Goal: Ask a question

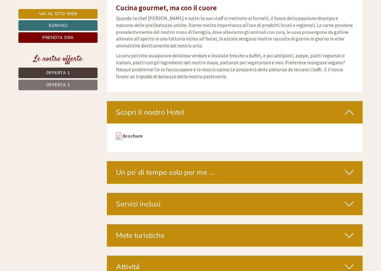
scroll to position [1751, 0]
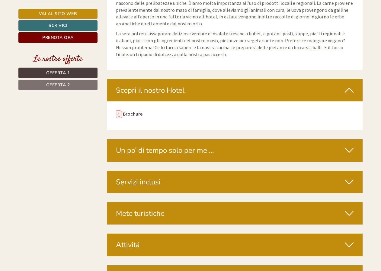
click at [351, 177] on icon at bounding box center [349, 182] width 9 height 10
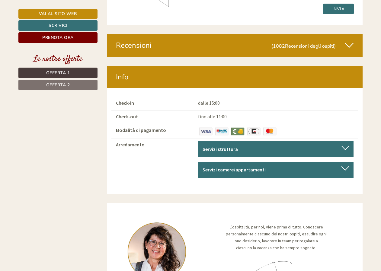
scroll to position [2838, 0]
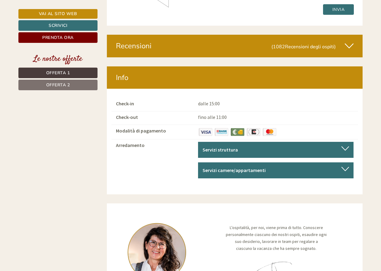
click at [345, 146] on div at bounding box center [345, 148] width 8 height 4
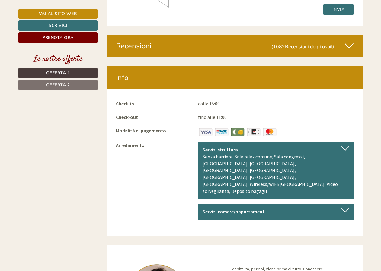
click at [344, 208] on div at bounding box center [345, 210] width 8 height 4
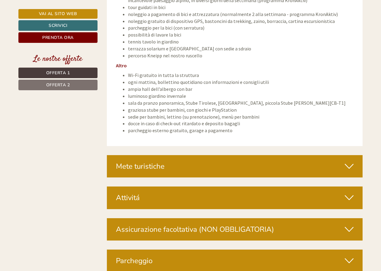
scroll to position [2355, 0]
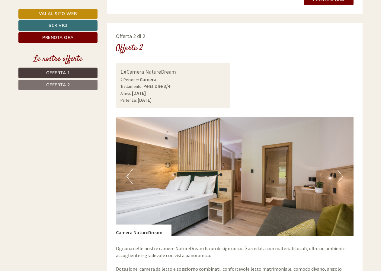
scroll to position [785, 0]
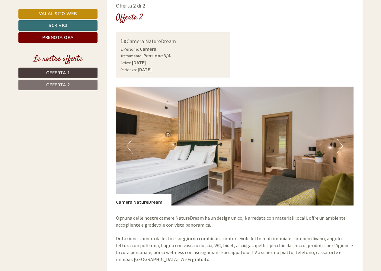
click at [339, 140] on button "Next" at bounding box center [340, 146] width 6 height 15
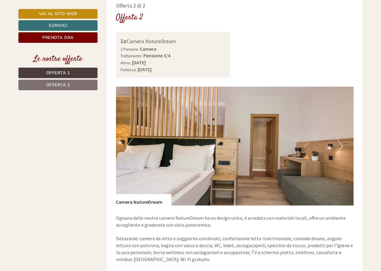
click at [339, 140] on button "Next" at bounding box center [340, 146] width 6 height 15
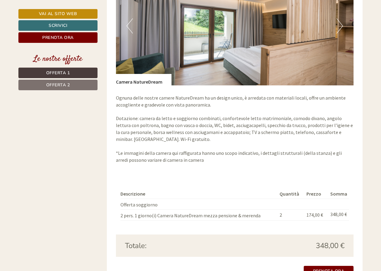
scroll to position [906, 0]
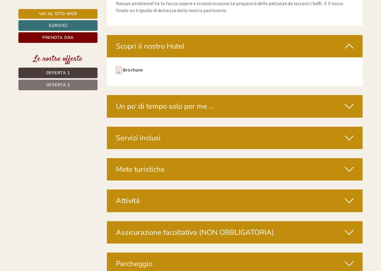
scroll to position [1811, 0]
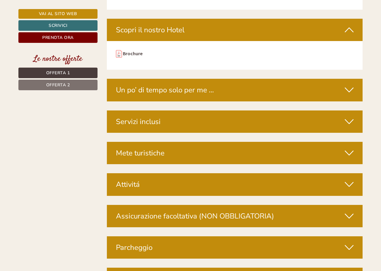
click at [348, 117] on icon at bounding box center [349, 122] width 9 height 10
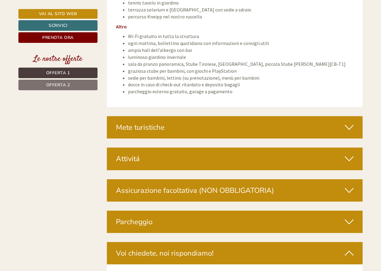
scroll to position [2415, 0]
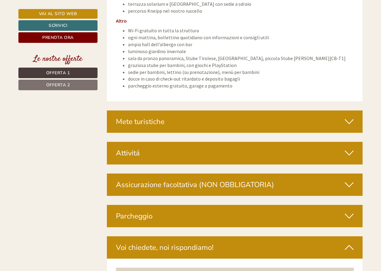
click at [346, 211] on icon at bounding box center [349, 216] width 9 height 10
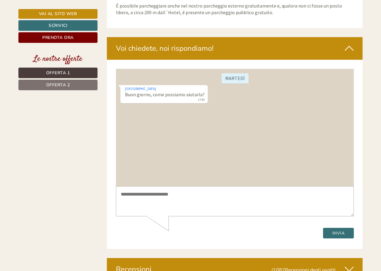
scroll to position [2687, 0]
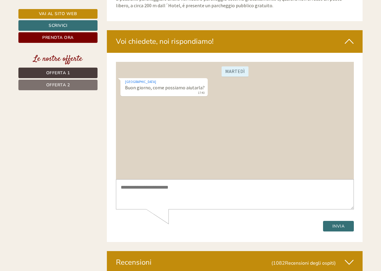
click at [133, 187] on textarea at bounding box center [235, 194] width 238 height 30
type textarea "*"
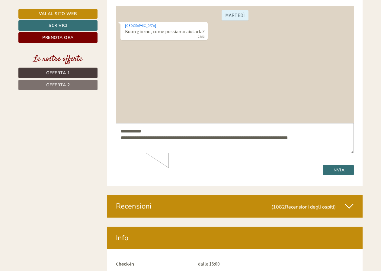
scroll to position [2747, 0]
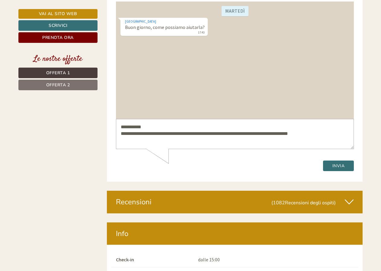
type textarea "**********"
click at [347, 197] on icon at bounding box center [349, 202] width 9 height 10
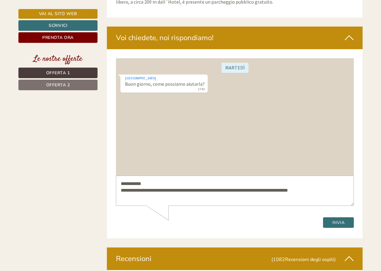
scroll to position [2687, 0]
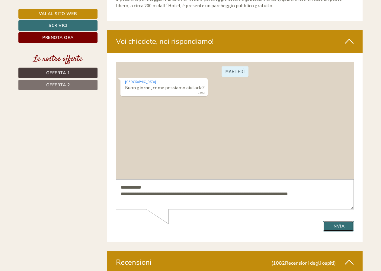
click at [349, 226] on button "Invia" at bounding box center [338, 226] width 31 height 11
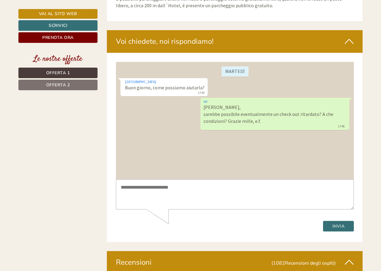
click at [53, 85] on span "Offerta 2" at bounding box center [58, 85] width 24 height 6
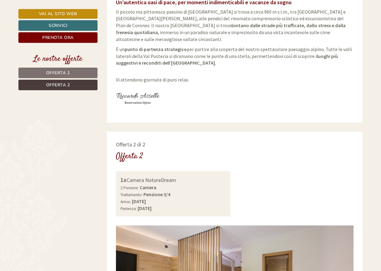
scroll to position [235, 0]
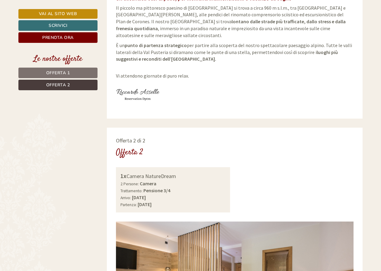
click at [66, 75] on span "Offerta 1" at bounding box center [58, 73] width 24 height 6
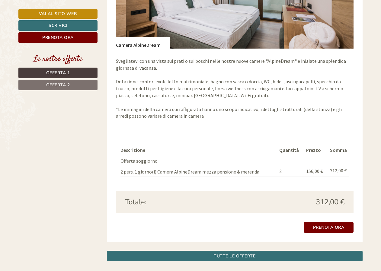
scroll to position [567, 0]
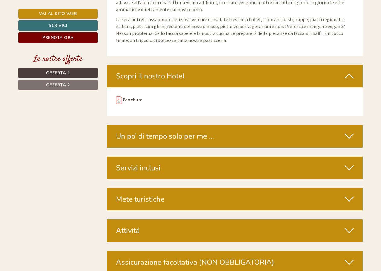
scroll to position [1751, 0]
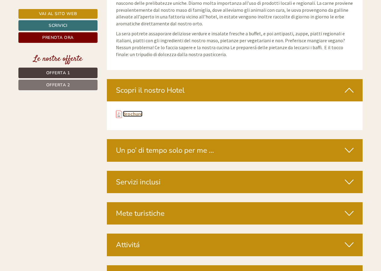
click at [124, 111] on link "Brochure" at bounding box center [133, 114] width 20 height 6
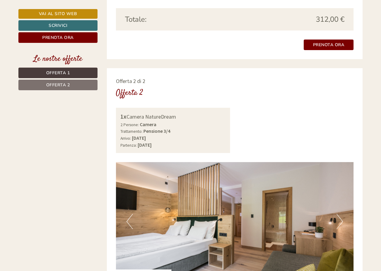
scroll to position [725, 0]
